Goal: Transaction & Acquisition: Download file/media

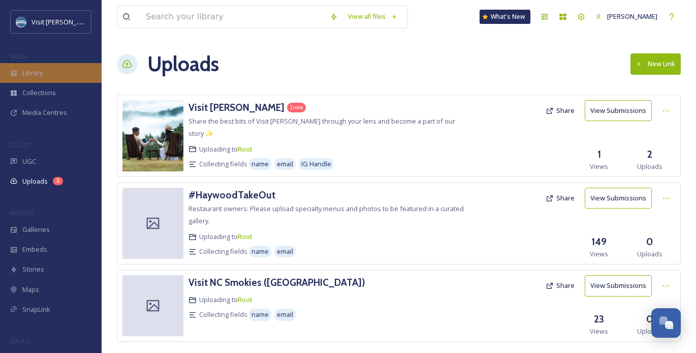
click at [28, 69] on span "Library" at bounding box center [32, 73] width 20 height 10
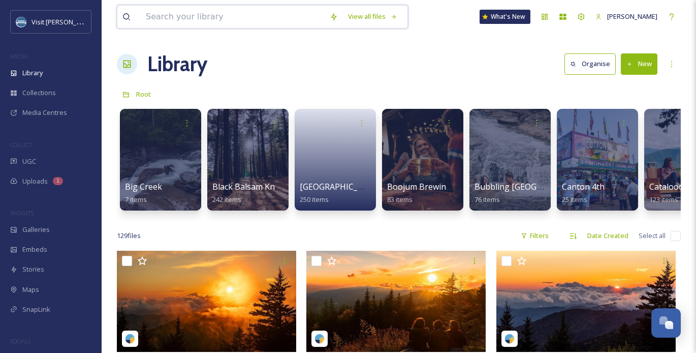
click at [227, 14] on input at bounding box center [233, 17] width 184 height 22
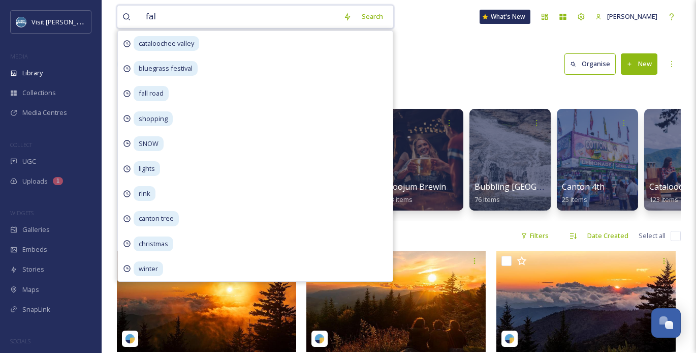
type input "fall"
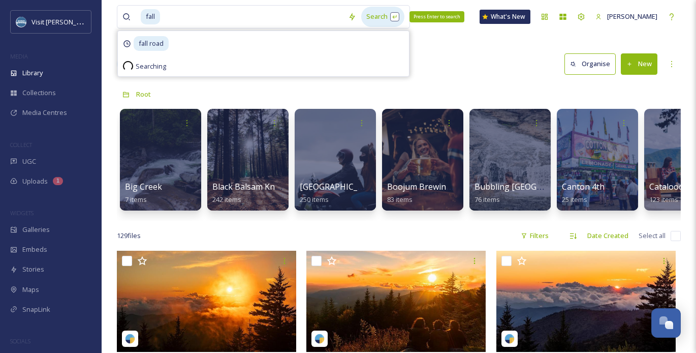
click at [377, 13] on div "Search Press Enter to search" at bounding box center [382, 17] width 43 height 20
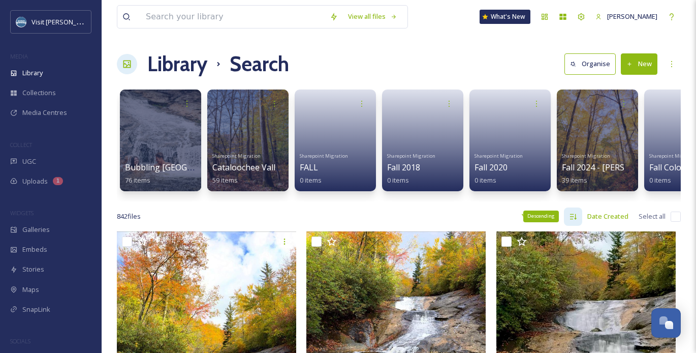
click at [579, 217] on div "Descending" at bounding box center [573, 216] width 18 height 18
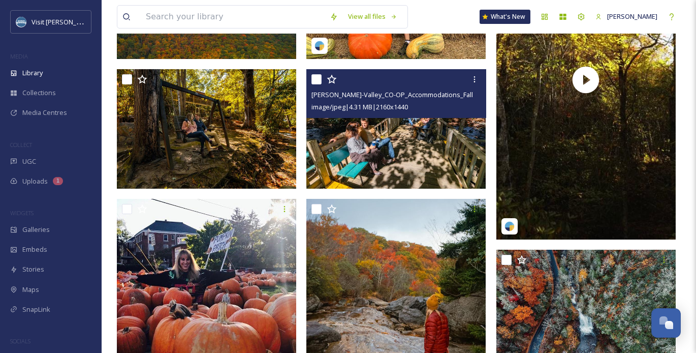
scroll to position [8066, 0]
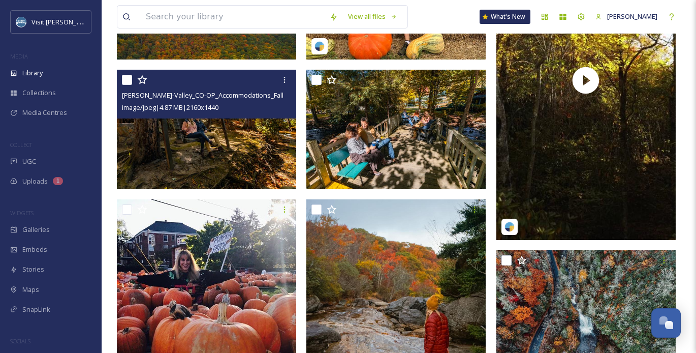
click at [230, 145] on img at bounding box center [206, 130] width 179 height 120
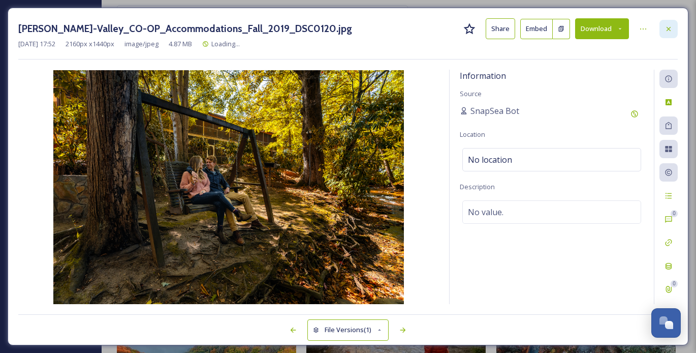
click at [669, 27] on icon at bounding box center [669, 28] width 4 height 4
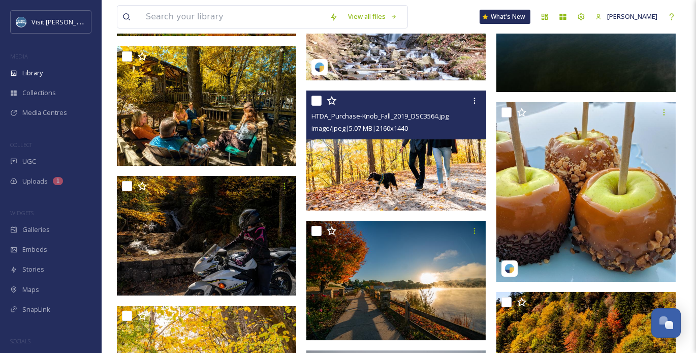
scroll to position [14393, 0]
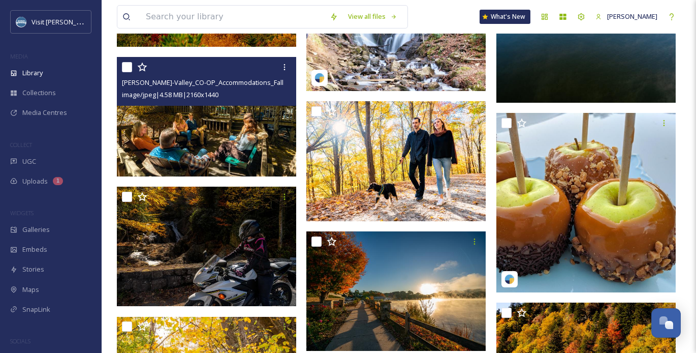
click at [183, 117] on img at bounding box center [206, 117] width 179 height 120
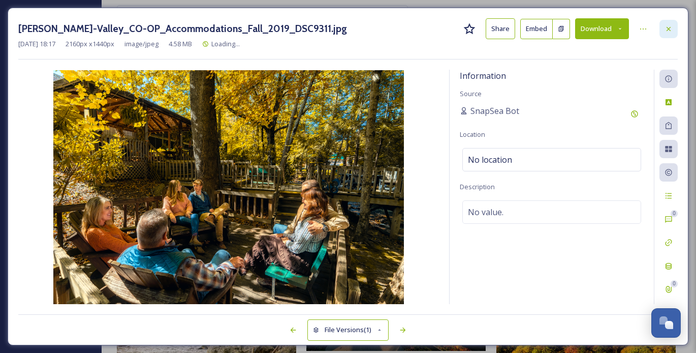
click at [665, 28] on icon at bounding box center [669, 29] width 8 height 8
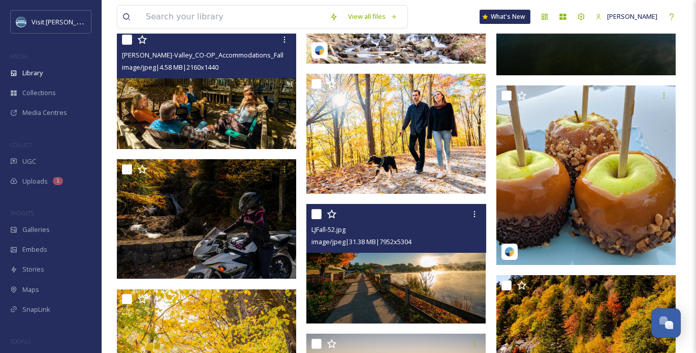
scroll to position [14402, 0]
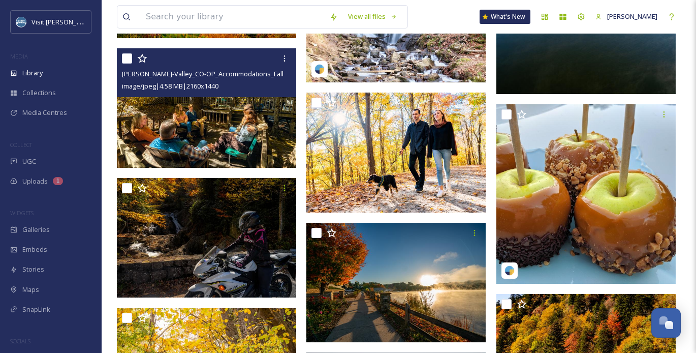
click at [216, 106] on img at bounding box center [206, 108] width 179 height 120
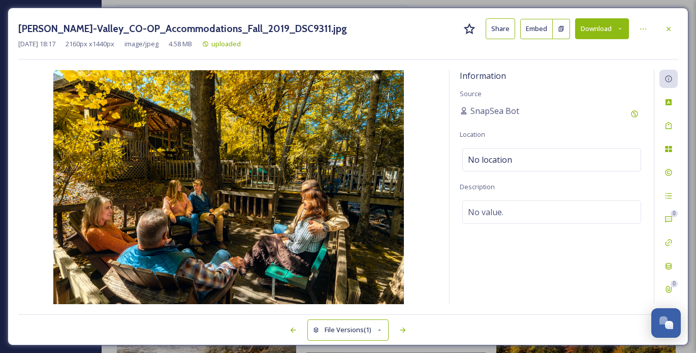
click at [183, 204] on img at bounding box center [228, 187] width 421 height 234
click at [670, 29] on icon at bounding box center [669, 29] width 8 height 8
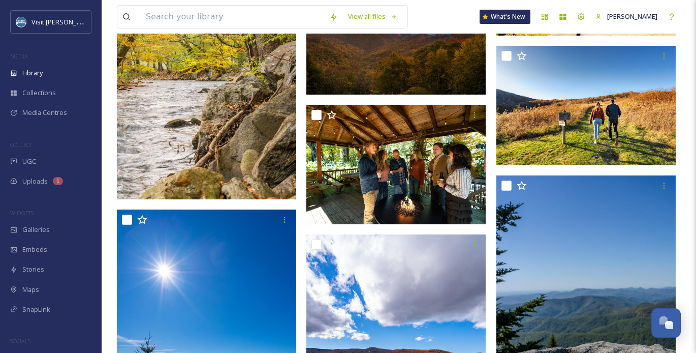
scroll to position [14781, 0]
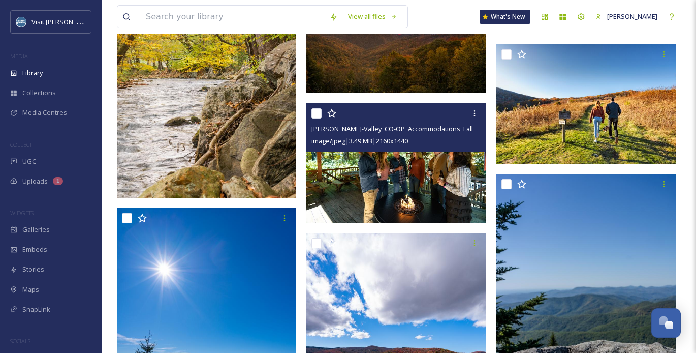
click at [393, 185] on img at bounding box center [395, 163] width 179 height 120
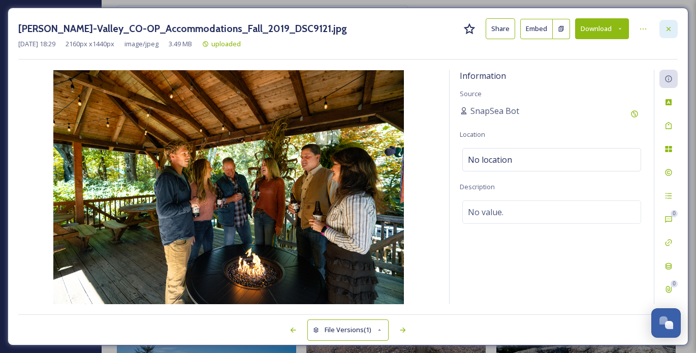
click at [665, 29] on icon at bounding box center [669, 29] width 8 height 8
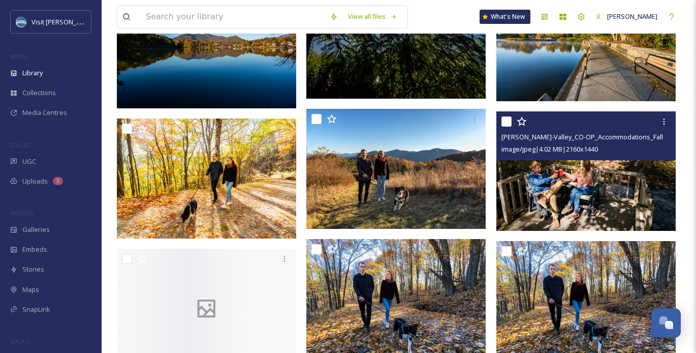
scroll to position [23427, 0]
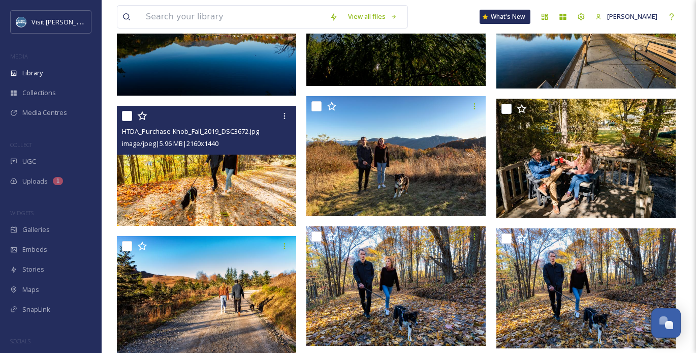
click at [239, 178] on img at bounding box center [206, 166] width 179 height 120
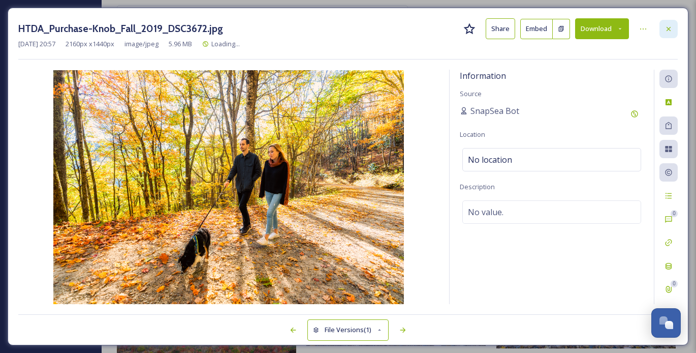
click at [671, 29] on icon at bounding box center [669, 29] width 8 height 8
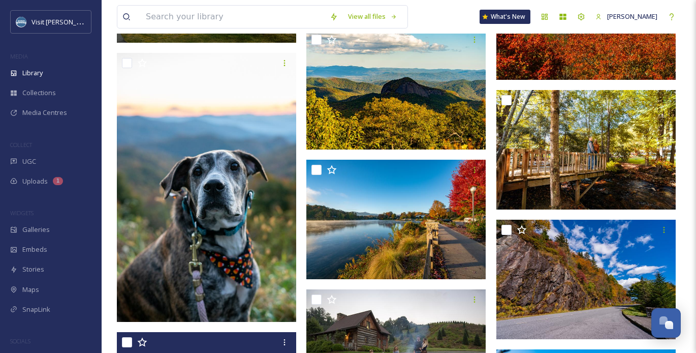
scroll to position [28989, 0]
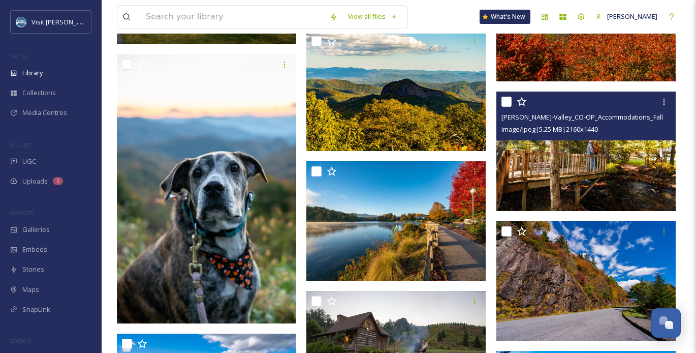
click at [624, 158] on img at bounding box center [585, 151] width 179 height 120
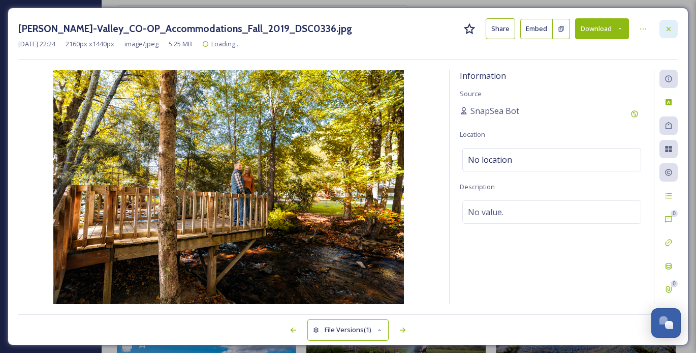
click at [666, 32] on icon at bounding box center [669, 29] width 8 height 8
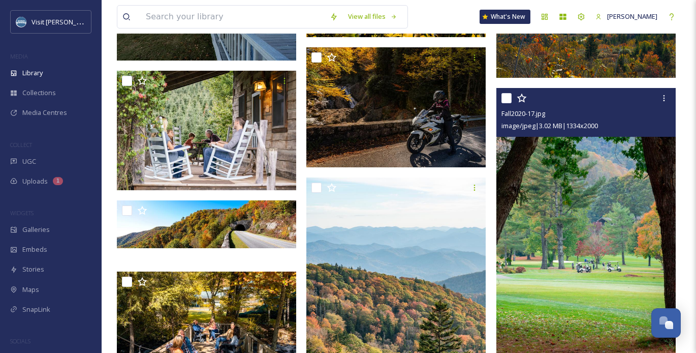
scroll to position [29922, 0]
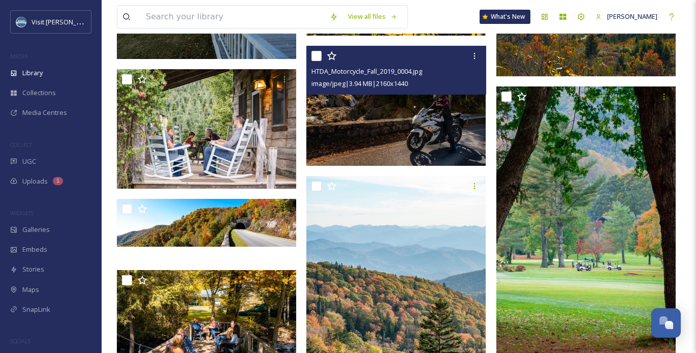
click at [414, 122] on img at bounding box center [395, 106] width 179 height 120
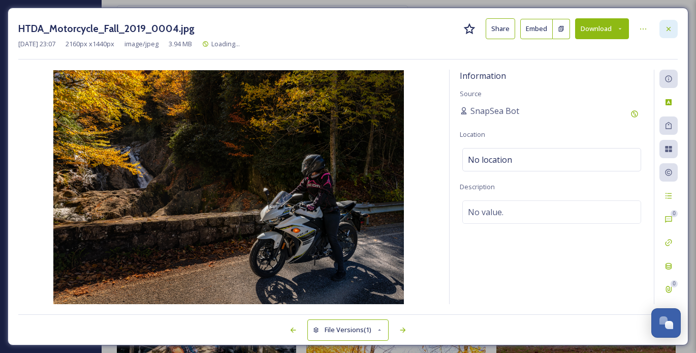
click at [671, 29] on icon at bounding box center [669, 29] width 8 height 8
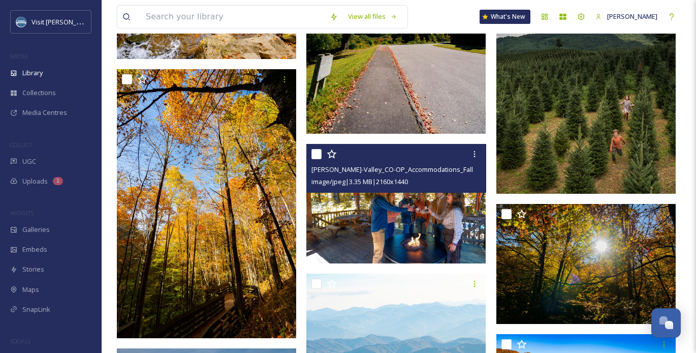
scroll to position [30921, 0]
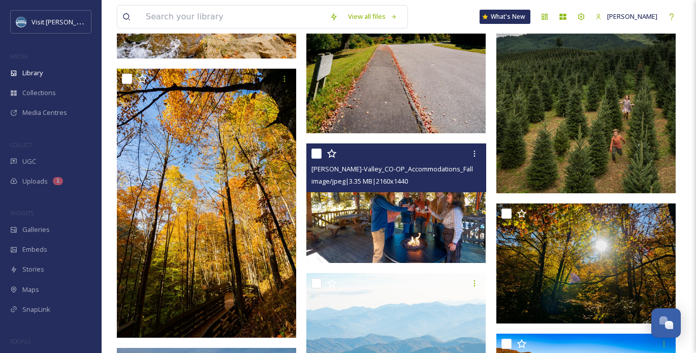
click at [396, 237] on img at bounding box center [395, 203] width 179 height 120
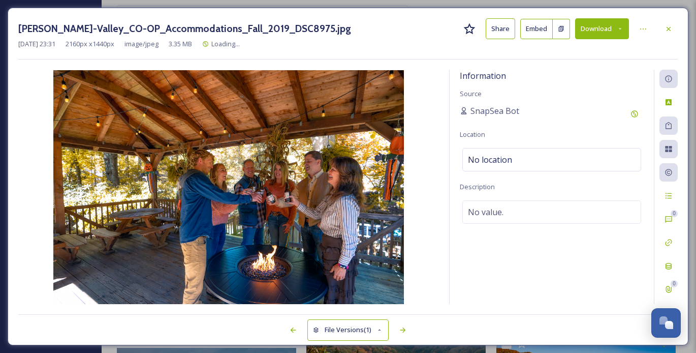
click at [605, 33] on button "Download" at bounding box center [602, 28] width 54 height 21
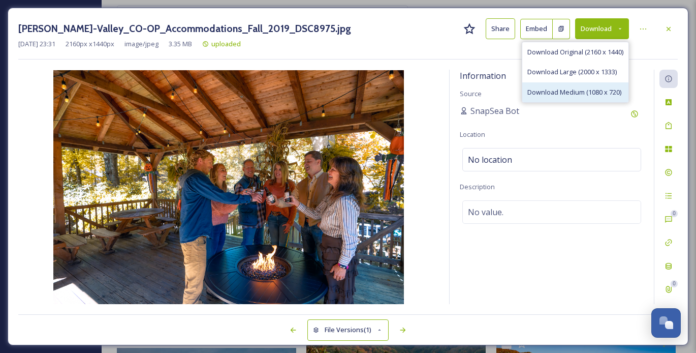
click at [564, 82] on div "Download Medium (1080 x 720)" at bounding box center [575, 92] width 106 height 20
